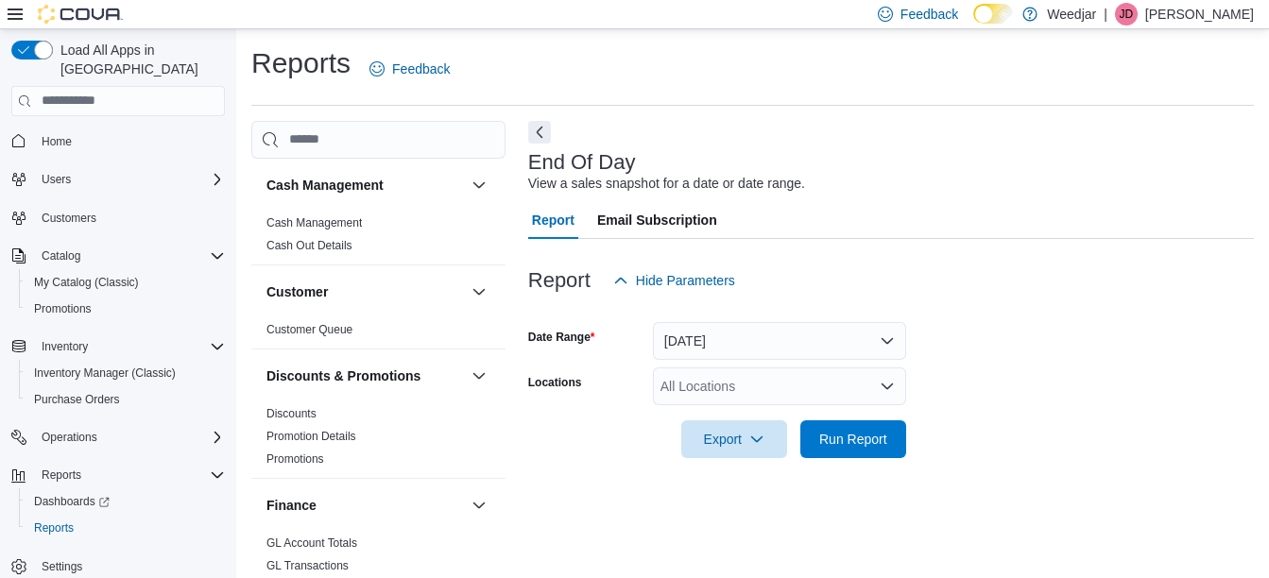
scroll to position [29, 0]
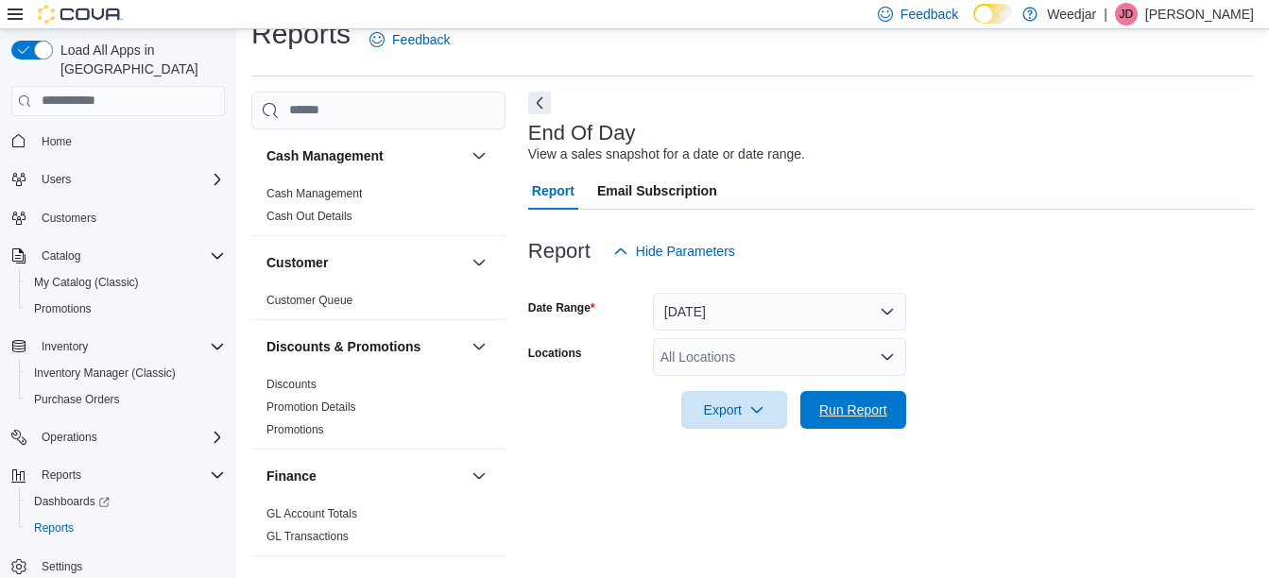
drag, startPoint x: 851, startPoint y: 420, endPoint x: 1038, endPoint y: 270, distance: 239.9
click at [854, 420] on span "Run Report" at bounding box center [852, 410] width 83 height 38
